Goal: Transaction & Acquisition: Book appointment/travel/reservation

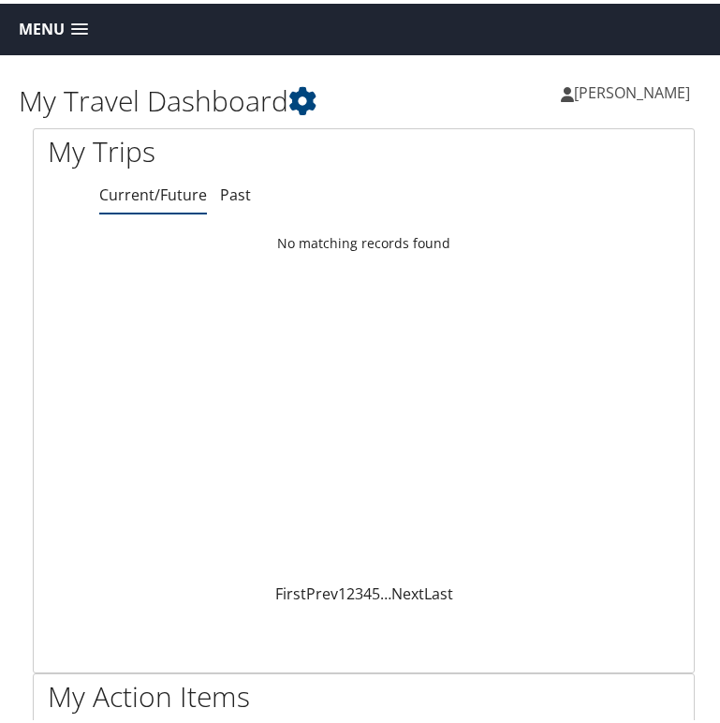
click at [78, 32] on span at bounding box center [79, 26] width 17 height 13
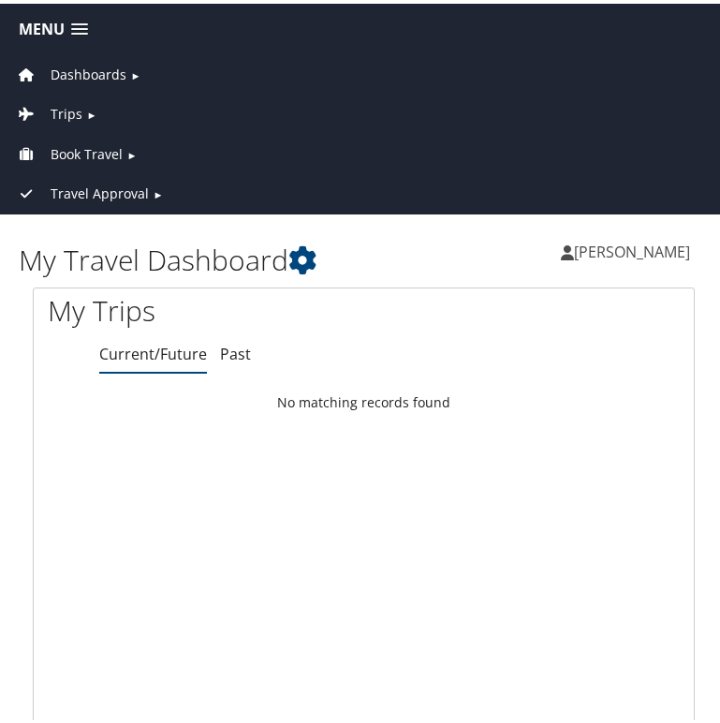
click at [108, 149] on span "Book Travel" at bounding box center [87, 150] width 72 height 21
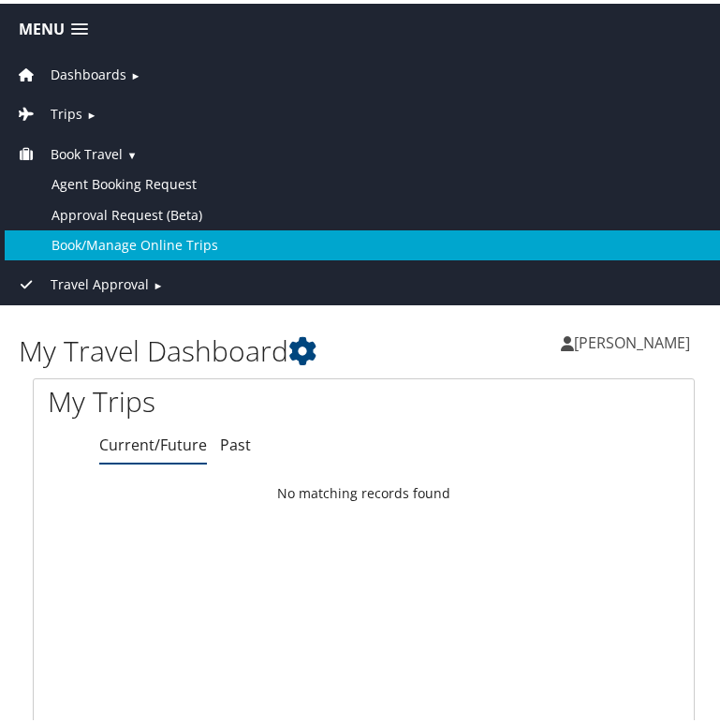
click at [132, 237] on link "Book/Manage Online Trips" at bounding box center [364, 242] width 718 height 30
